Goal: Navigation & Orientation: Find specific page/section

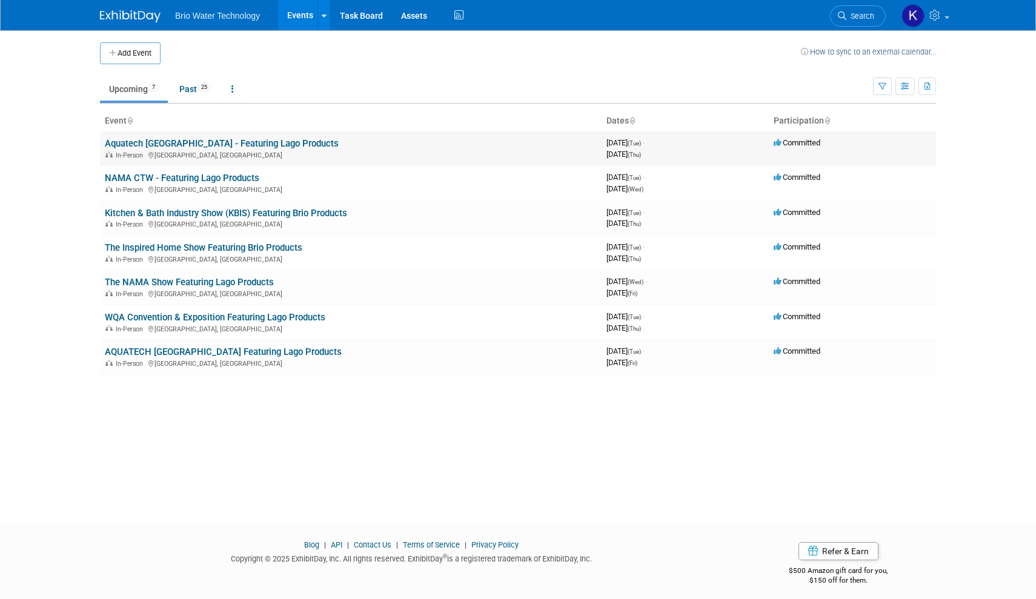
click at [393, 147] on td "Aquatech Mexico - Featuring Lago Products In-Person Ciudad de México, Mexico" at bounding box center [351, 148] width 502 height 35
click at [391, 147] on td "Aquatech Mexico - Featuring Lago Products In-Person Ciudad de México, Mexico" at bounding box center [351, 148] width 502 height 35
click at [199, 142] on link "Aquatech [GEOGRAPHIC_DATA] - Featuring Lago Products" at bounding box center [222, 143] width 234 height 11
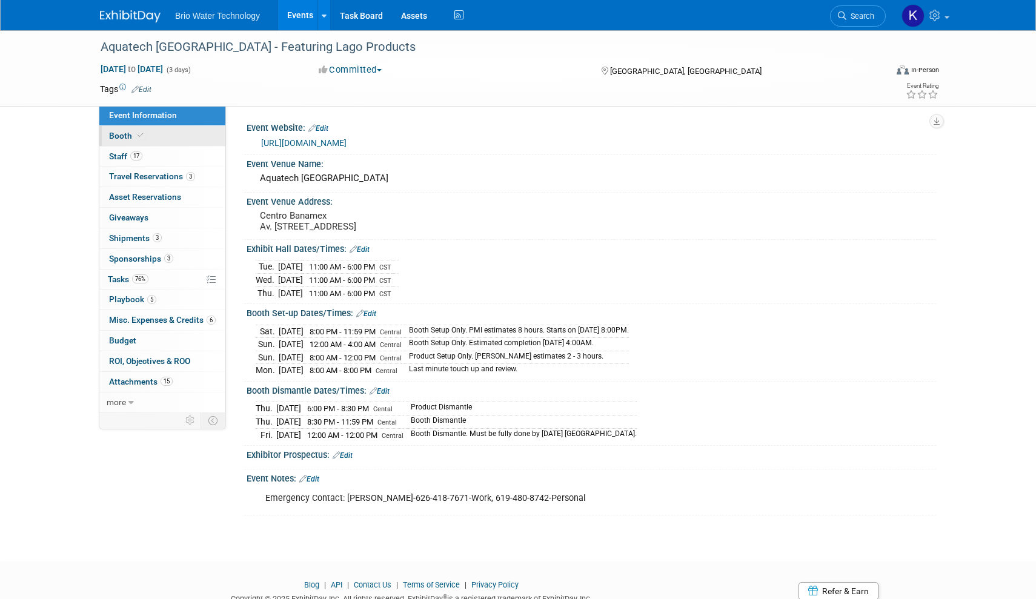
click at [210, 136] on link "Booth" at bounding box center [162, 136] width 126 height 20
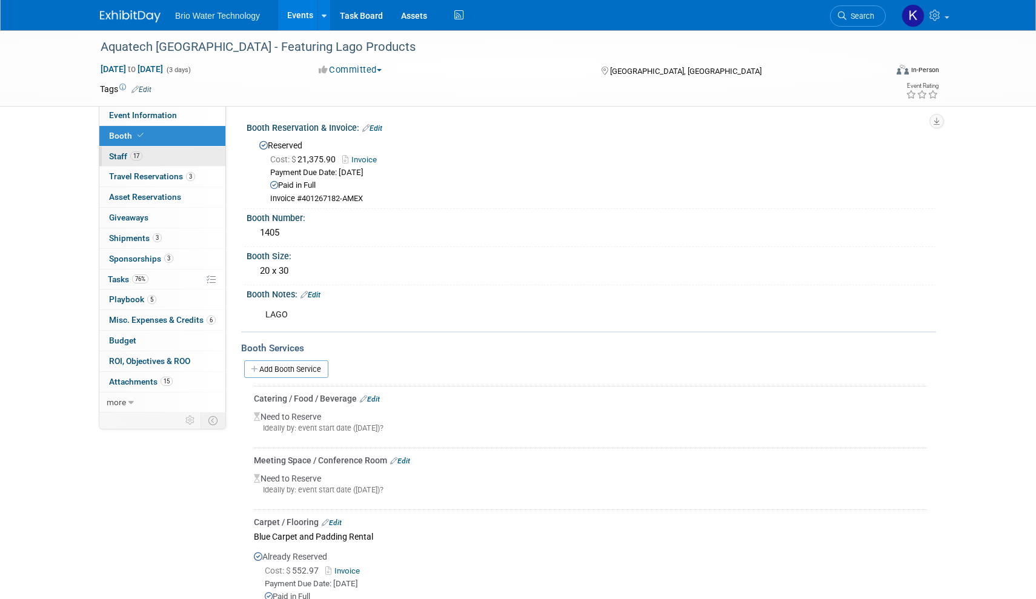
click at [190, 150] on link "17 Staff 17" at bounding box center [162, 157] width 126 height 20
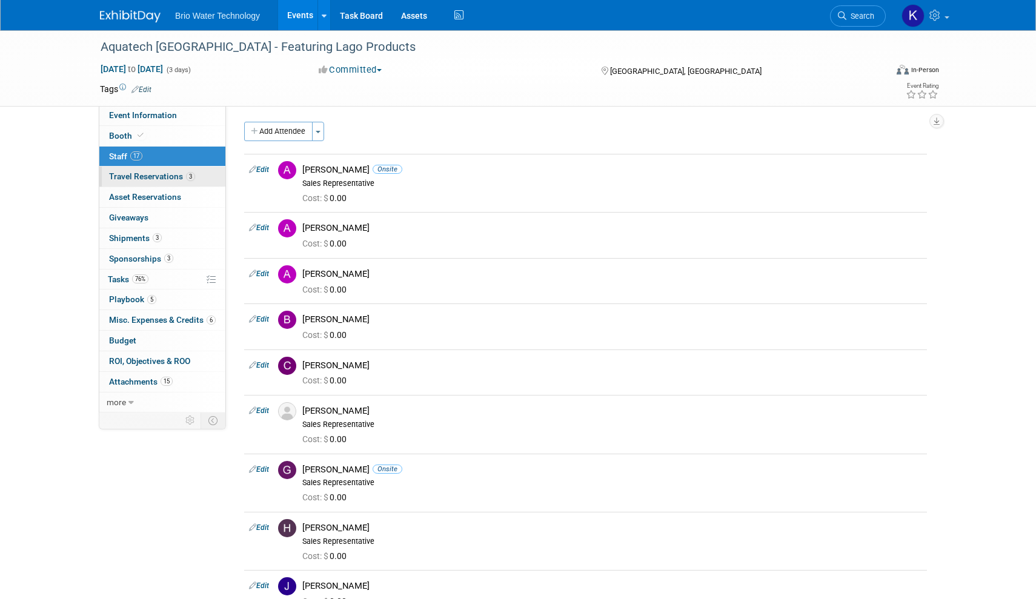
click at [160, 182] on link "3 Travel Reservations 3" at bounding box center [162, 177] width 126 height 20
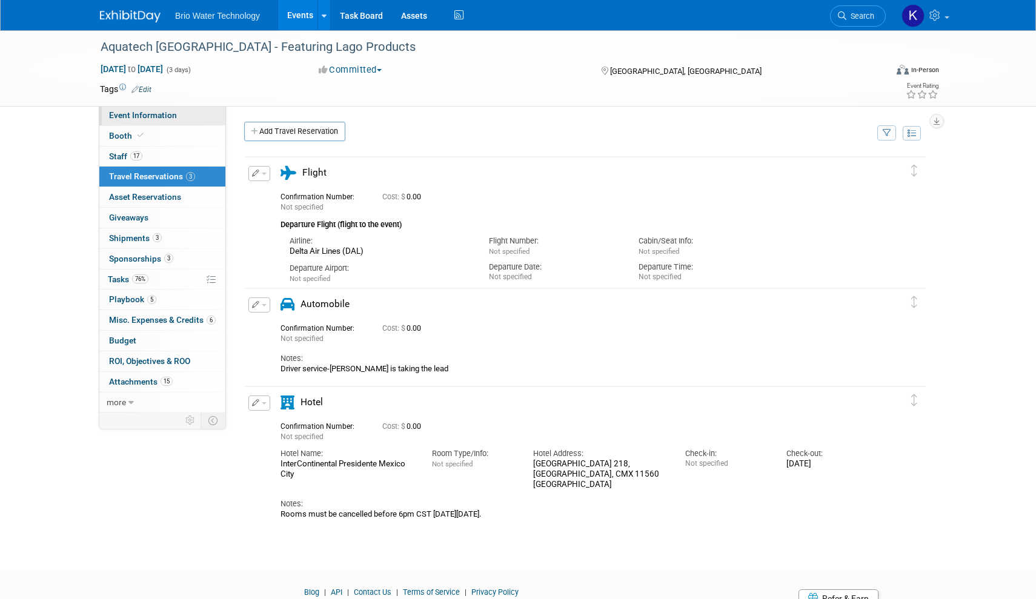
click at [169, 111] on span "Event Information" at bounding box center [143, 115] width 68 height 10
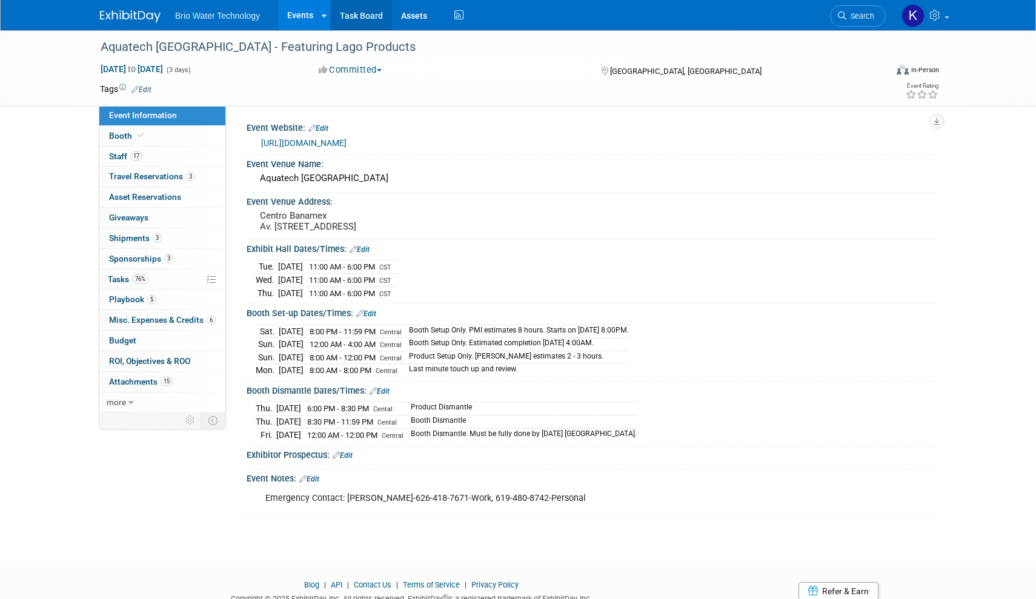
click at [354, 8] on link "Task Board" at bounding box center [361, 15] width 61 height 30
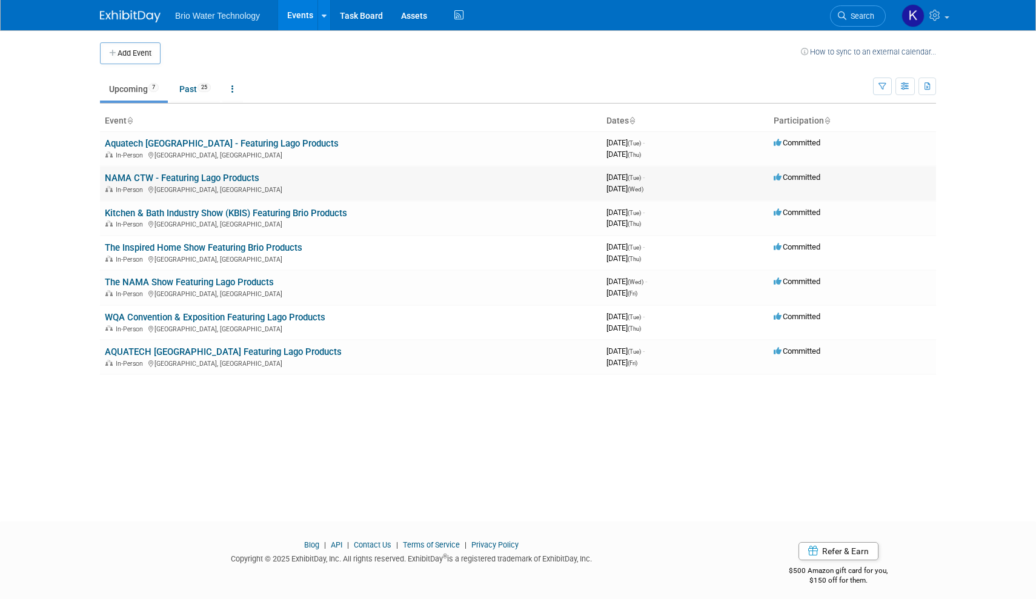
click at [187, 174] on link "NAMA CTW - Featuring Lago Products" at bounding box center [182, 178] width 154 height 11
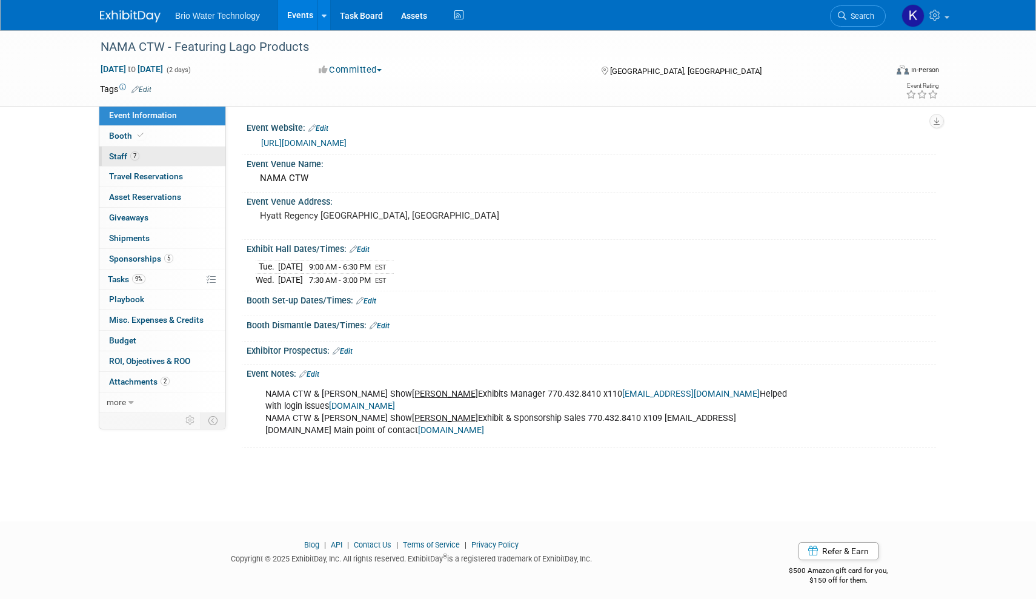
click at [161, 153] on link "7 Staff 7" at bounding box center [162, 157] width 126 height 20
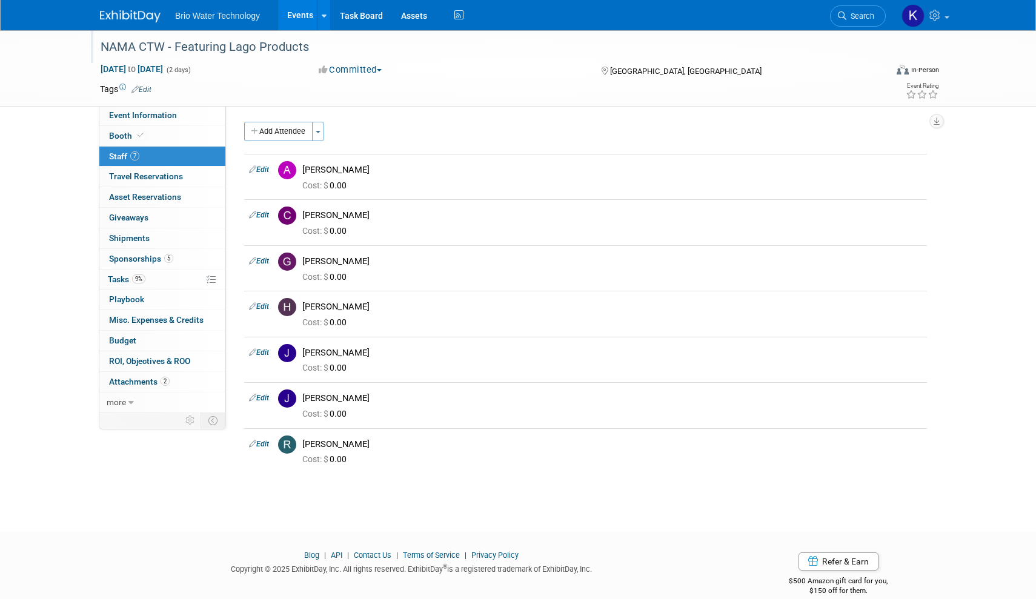
click at [140, 50] on div "NAMA CTW - Featuring Lago Products" at bounding box center [481, 47] width 771 height 22
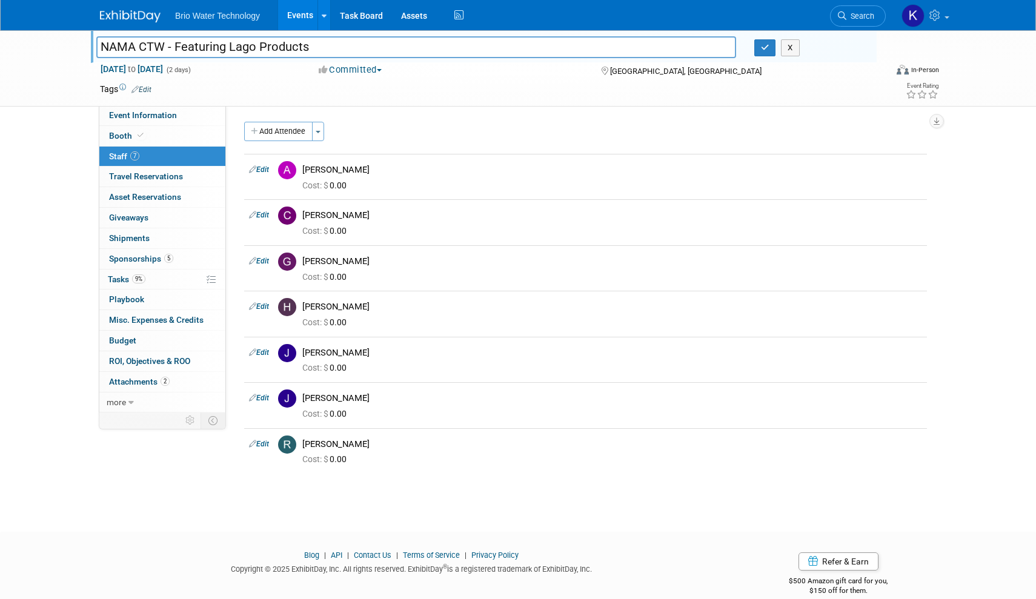
click at [290, 96] on div "Tags Edit" at bounding box center [448, 89] width 696 height 16
click at [307, 14] on link "Events" at bounding box center [300, 15] width 44 height 30
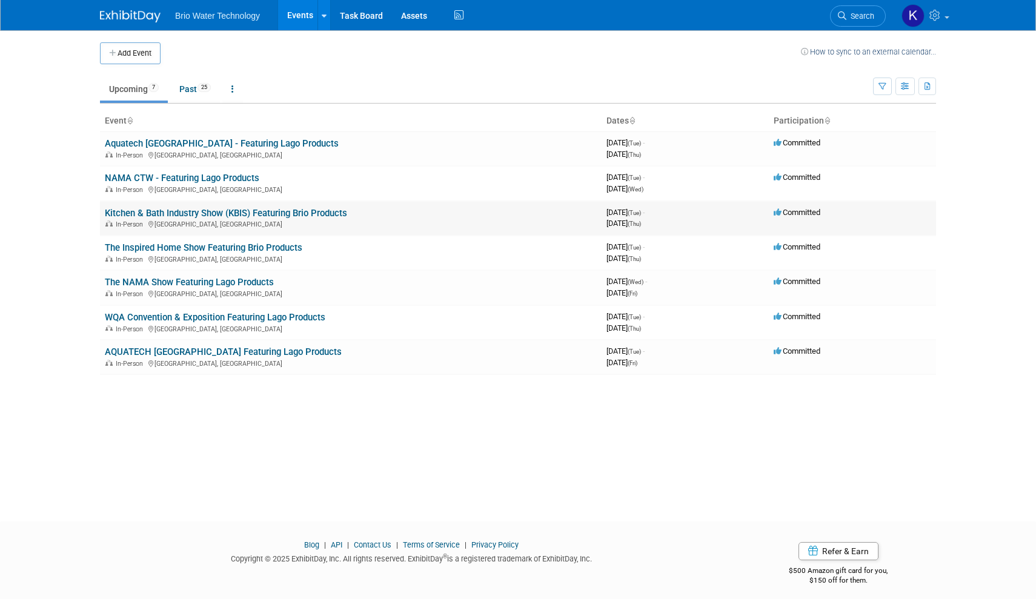
click at [196, 208] on link "Kitchen & Bath Industry Show (KBIS) Featuring Brio Products" at bounding box center [226, 213] width 242 height 11
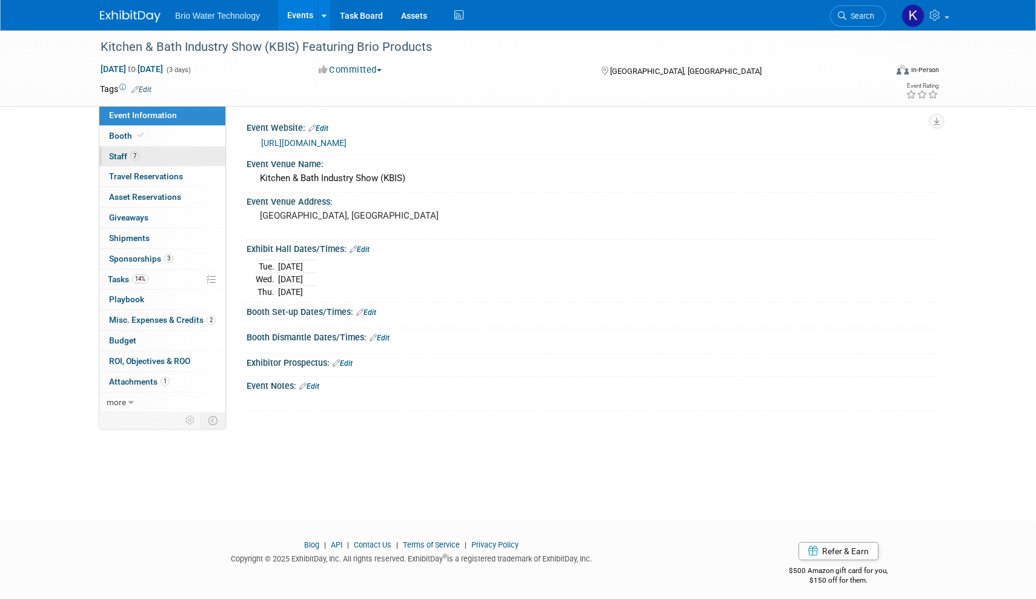
click at [152, 157] on link "7 Staff 7" at bounding box center [162, 157] width 126 height 20
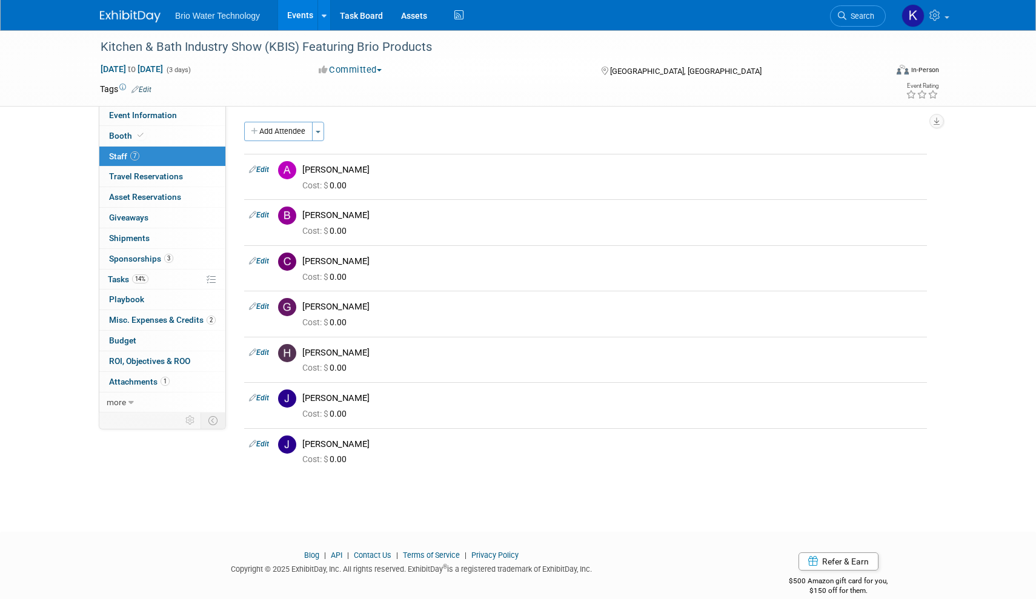
click at [304, 15] on link "Events" at bounding box center [300, 15] width 44 height 30
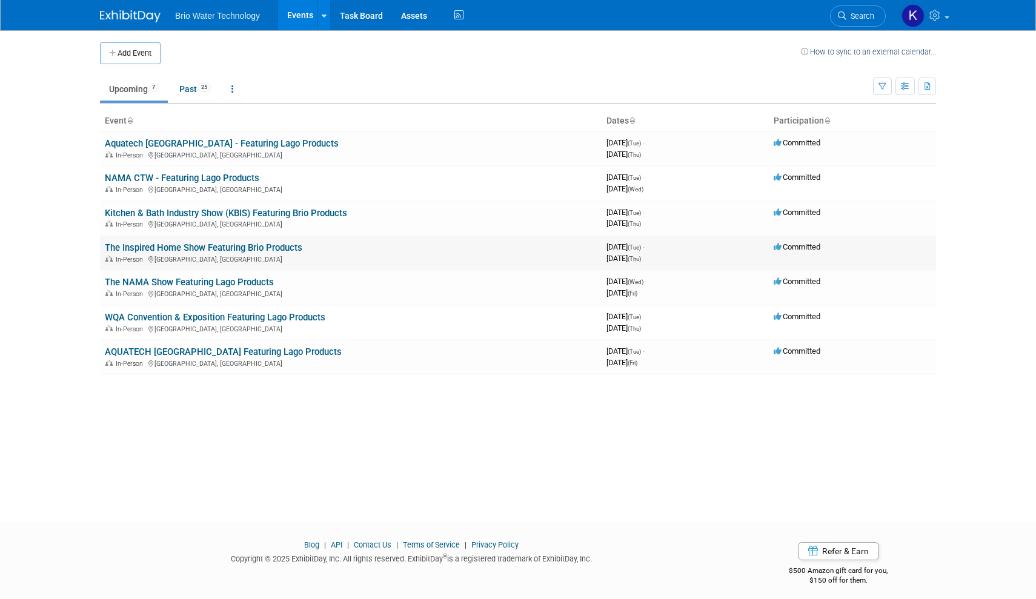
click at [144, 245] on link "The Inspired Home Show Featuring Brio Products" at bounding box center [203, 247] width 197 height 11
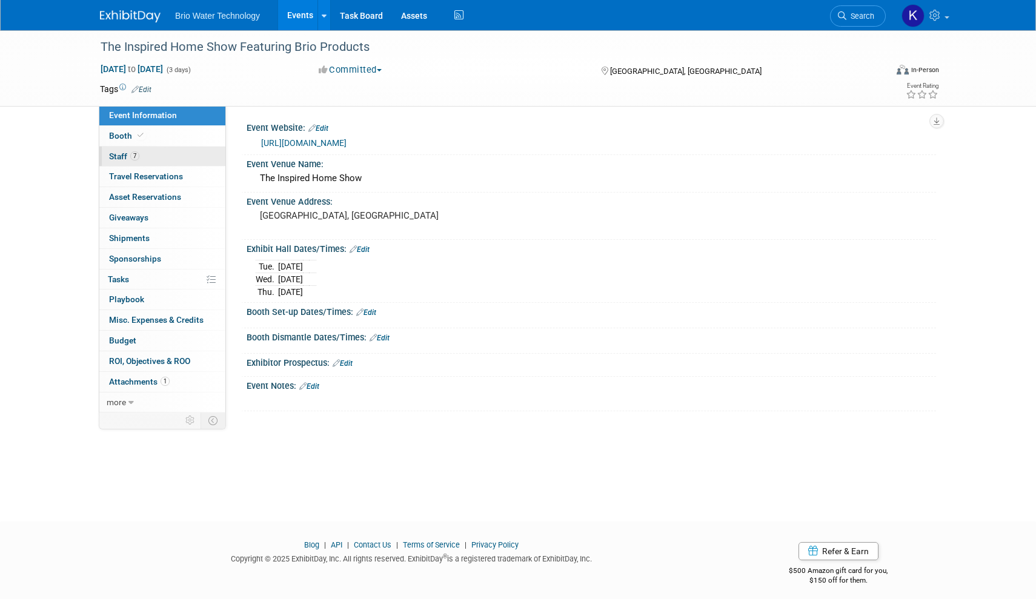
click at [118, 151] on span "Staff 7" at bounding box center [124, 156] width 30 height 10
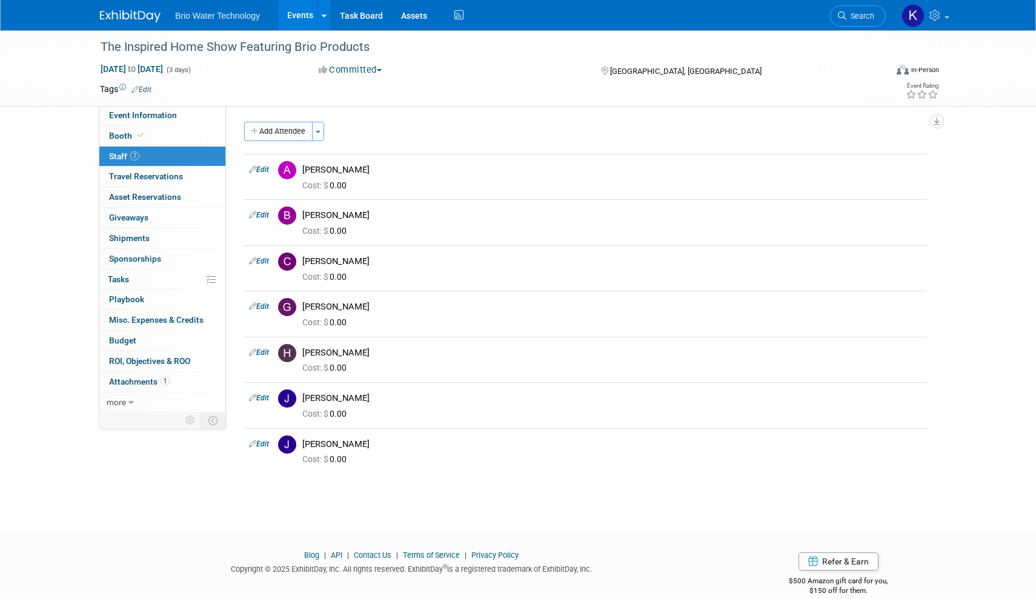
click at [314, 17] on link "Events" at bounding box center [300, 15] width 44 height 30
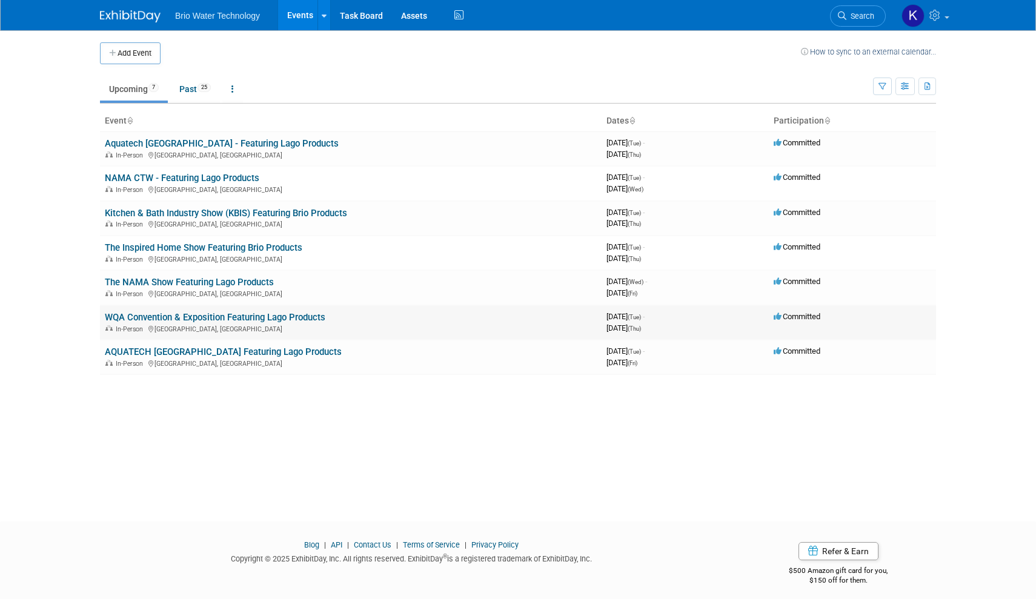
click at [172, 313] on link "WQA Convention & Exposition Featuring Lago Products" at bounding box center [215, 317] width 220 height 11
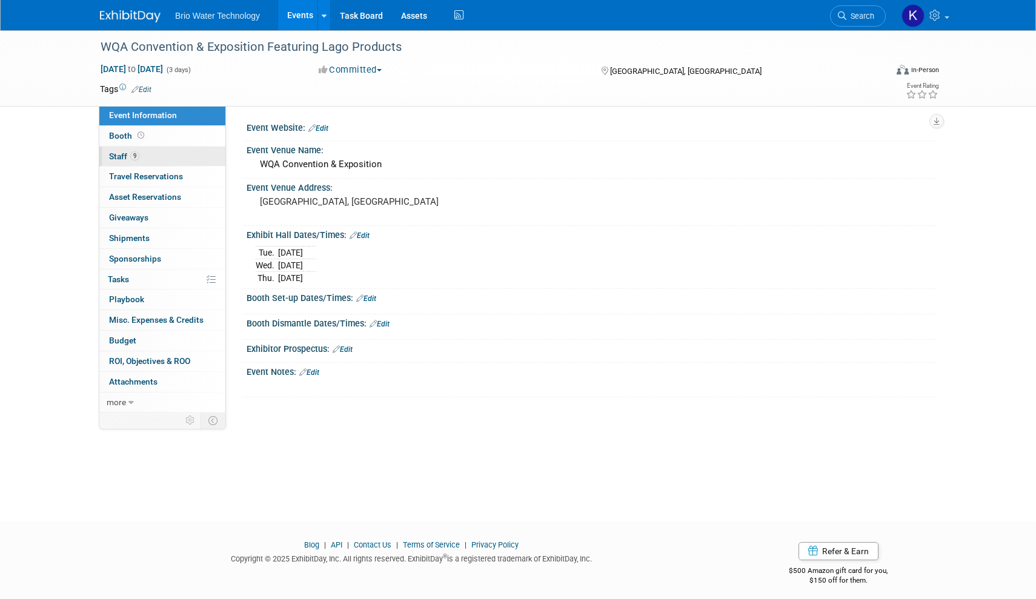
click at [160, 157] on link "9 Staff 9" at bounding box center [162, 157] width 126 height 20
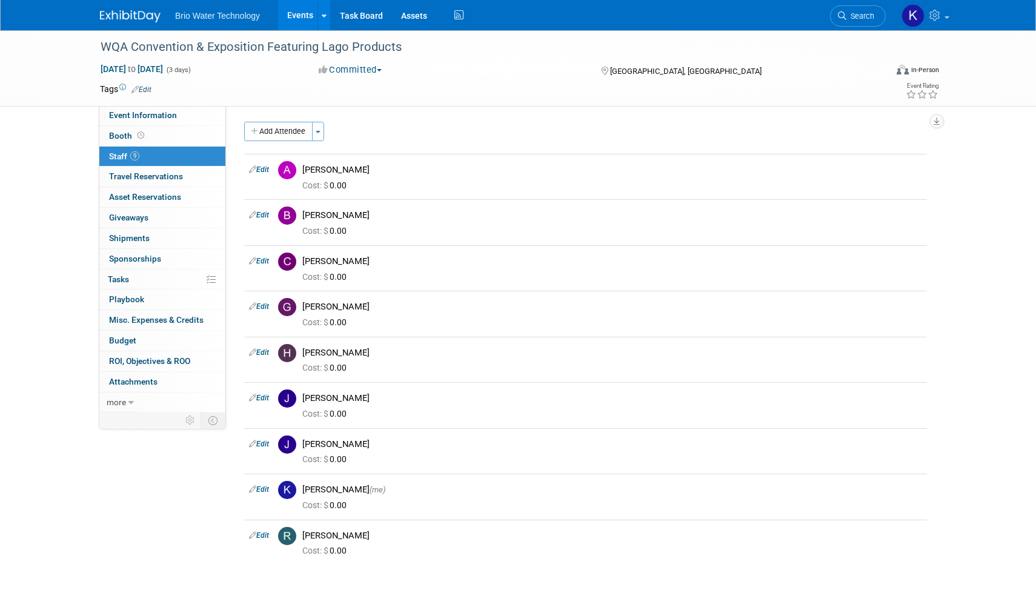
click at [302, 14] on link "Events" at bounding box center [300, 15] width 44 height 30
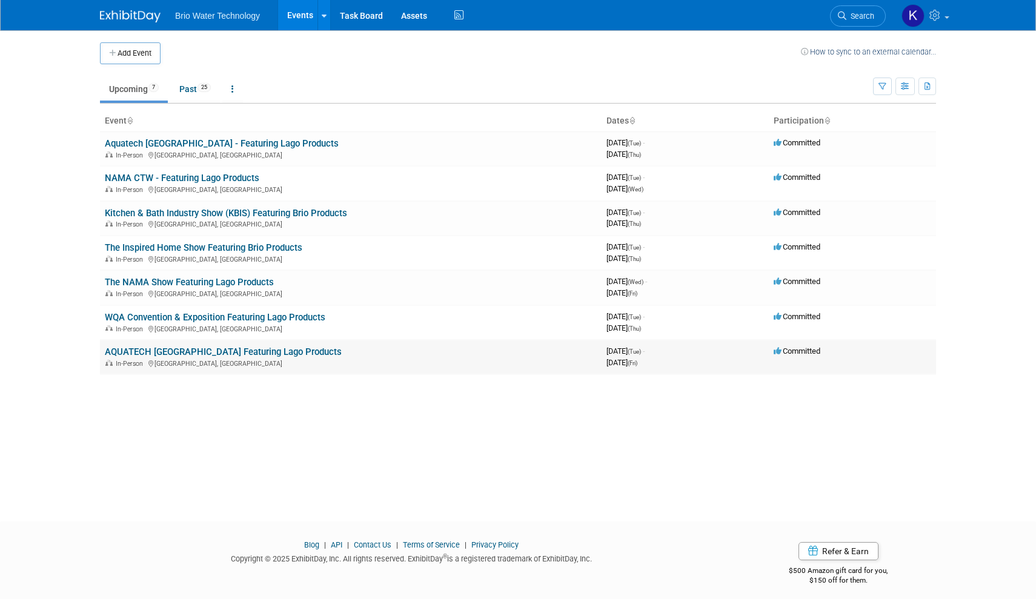
click at [254, 346] on link "AQUATECH [GEOGRAPHIC_DATA] Featuring Lago Products" at bounding box center [223, 351] width 237 height 11
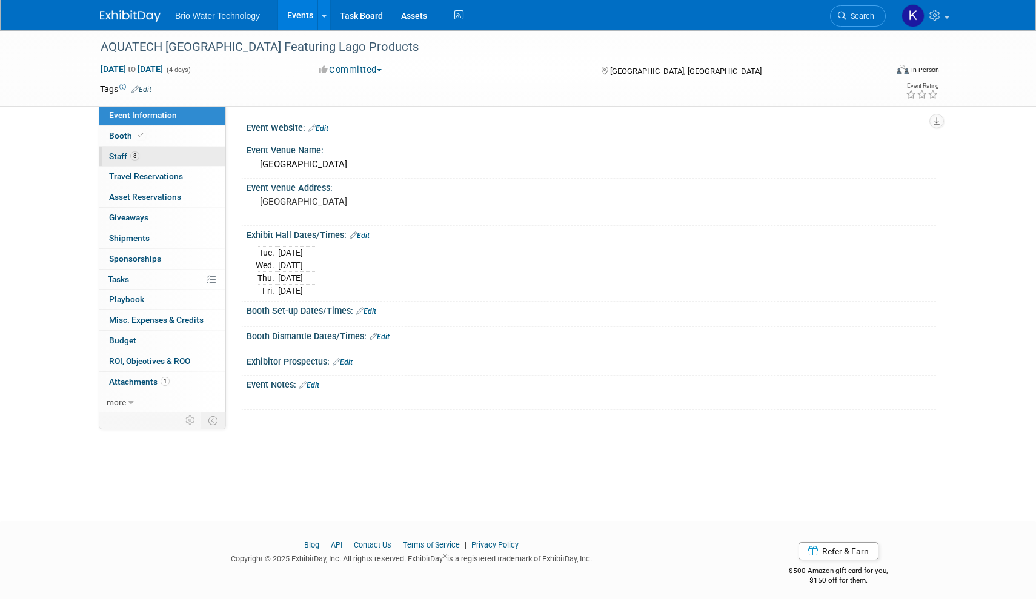
click at [187, 156] on link "8 Staff 8" at bounding box center [162, 157] width 126 height 20
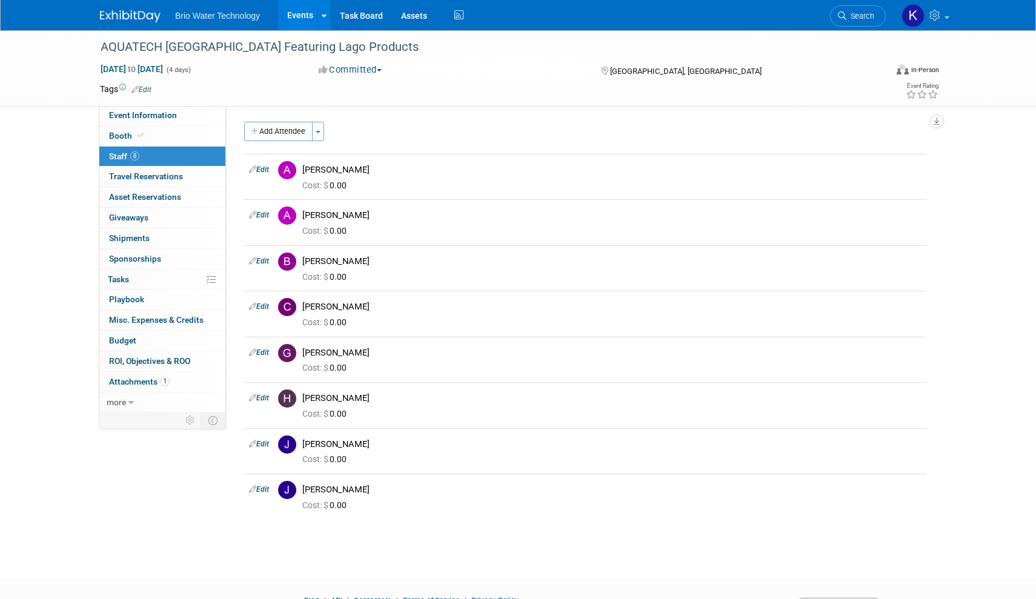
click at [304, 15] on link "Events" at bounding box center [300, 15] width 44 height 30
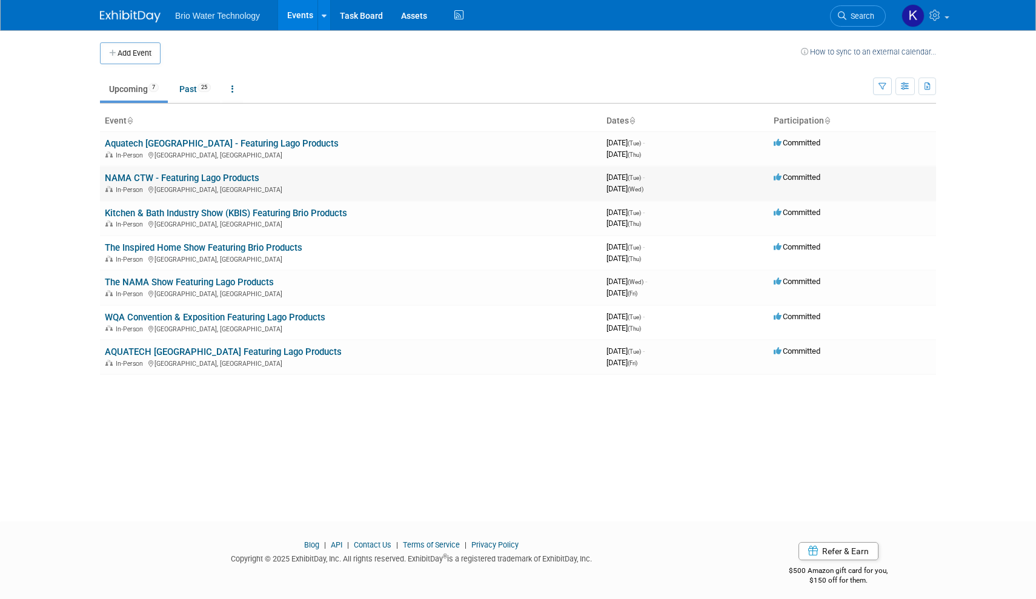
click at [242, 176] on link "NAMA CTW - Featuring Lago Products" at bounding box center [182, 178] width 154 height 11
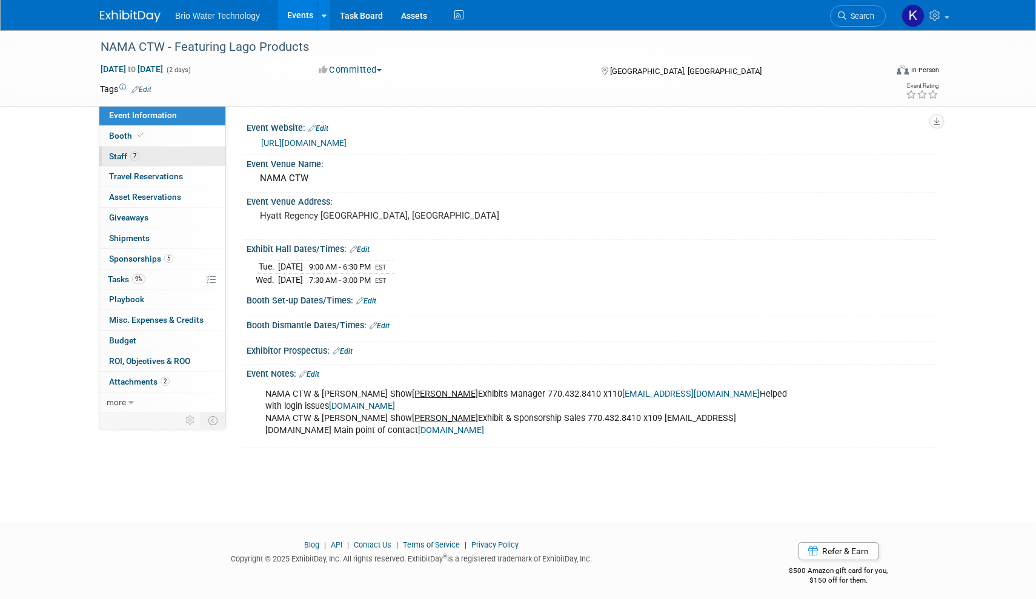
click at [170, 154] on link "7 Staff 7" at bounding box center [162, 157] width 126 height 20
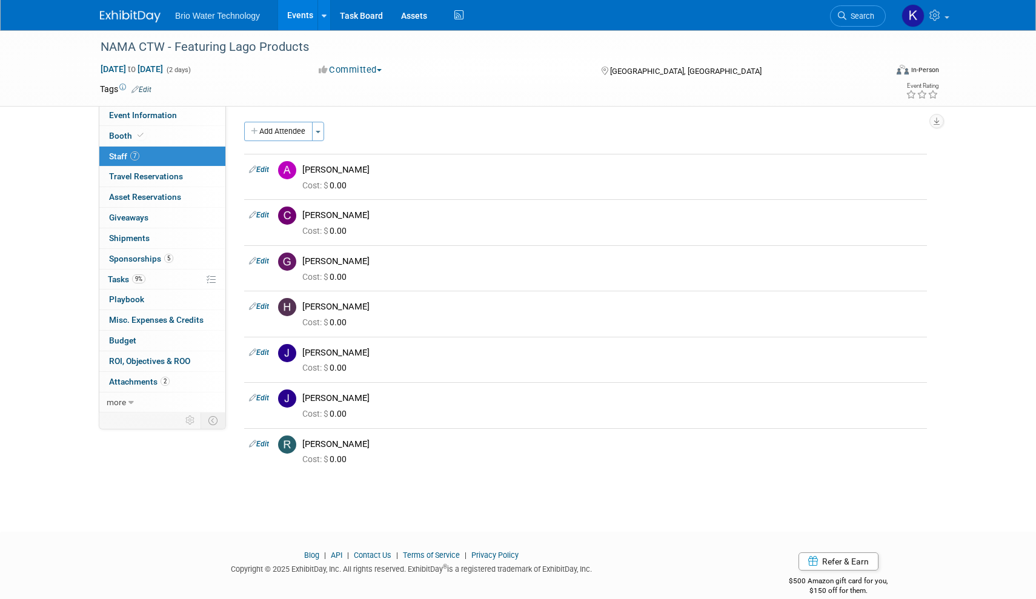
click at [301, 17] on link "Events" at bounding box center [300, 15] width 44 height 30
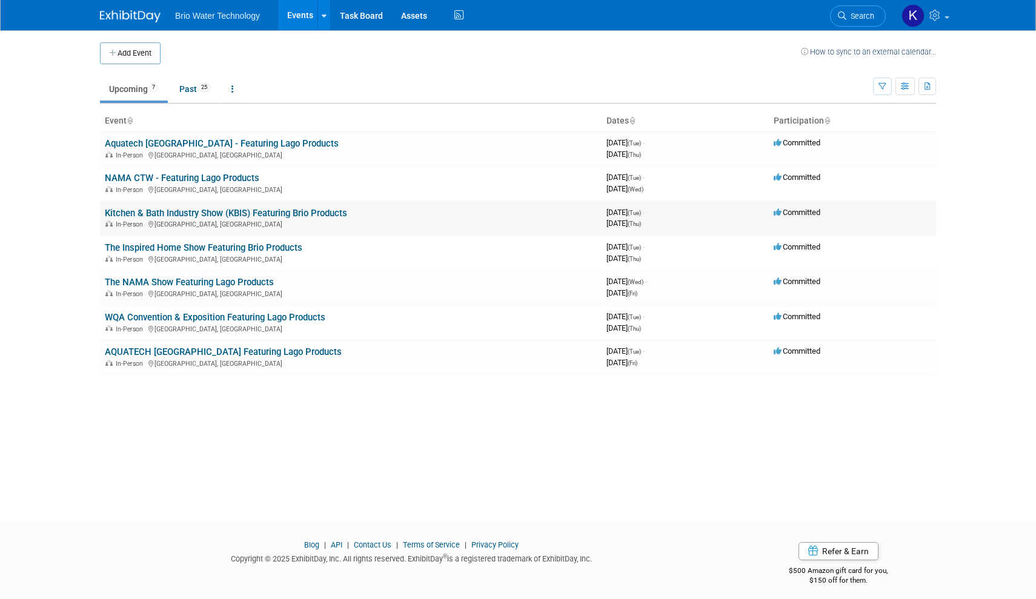
click at [185, 209] on link "Kitchen & Bath Industry Show (KBIS) Featuring Brio Products" at bounding box center [226, 213] width 242 height 11
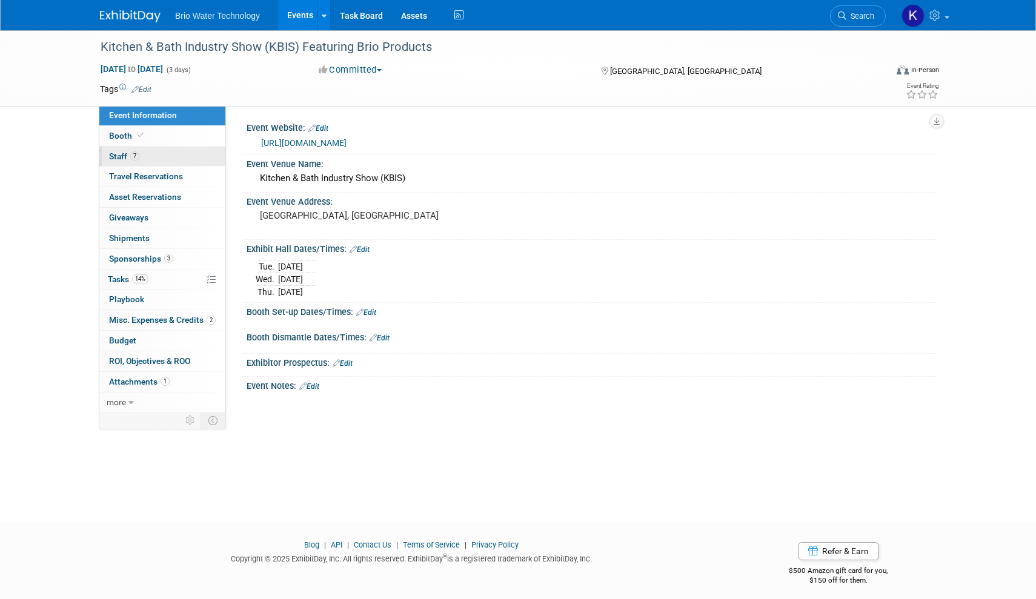
click at [159, 150] on link "7 Staff 7" at bounding box center [162, 157] width 126 height 20
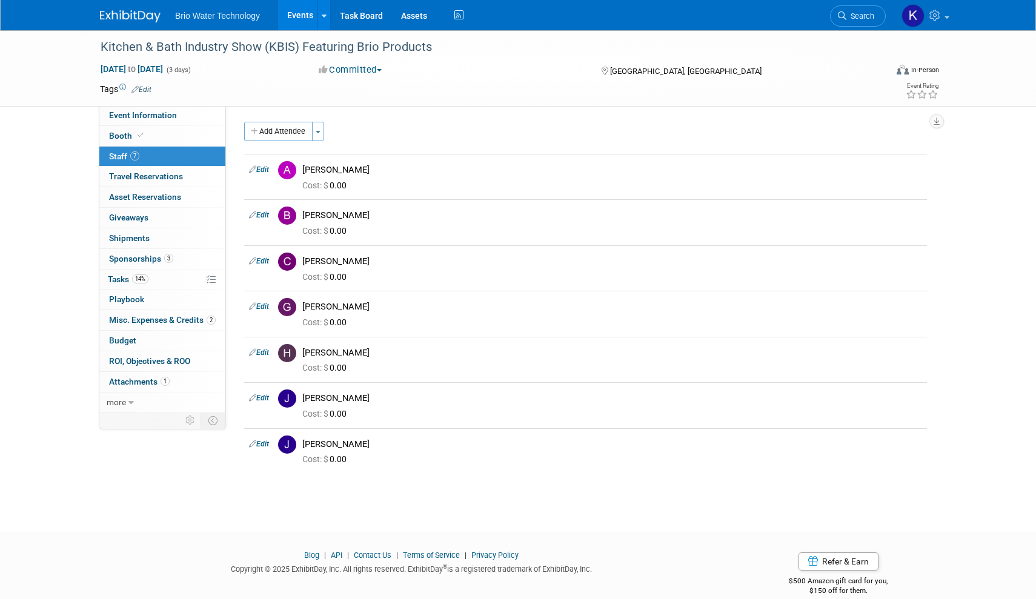
click at [303, 11] on link "Events" at bounding box center [300, 15] width 44 height 30
